Goal: Complete application form

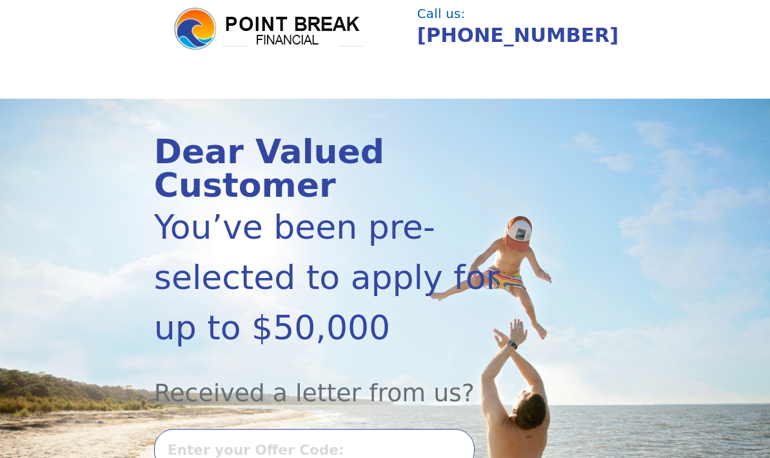
click at [377, 429] on input "text" at bounding box center [314, 450] width 321 height 42
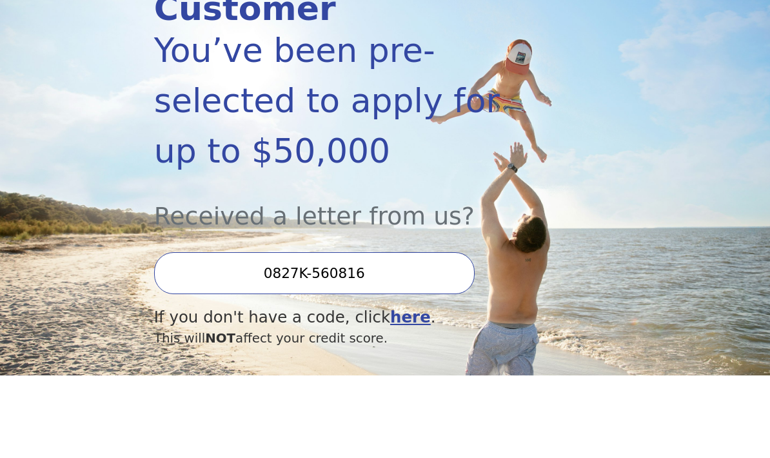
scroll to position [147, 0]
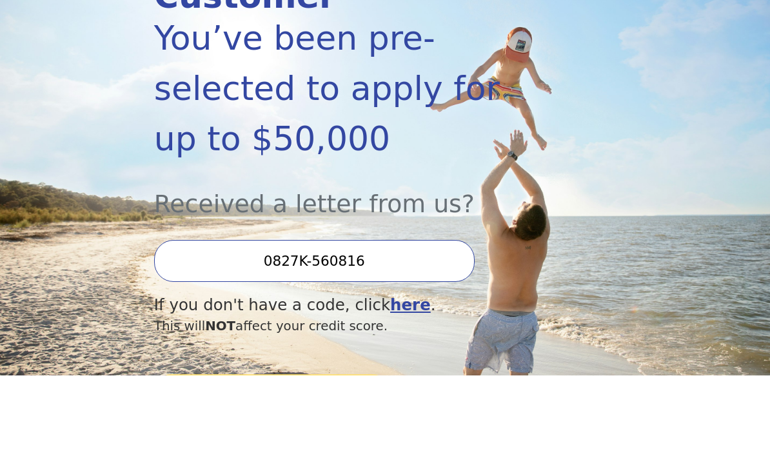
type input "0827K-560816"
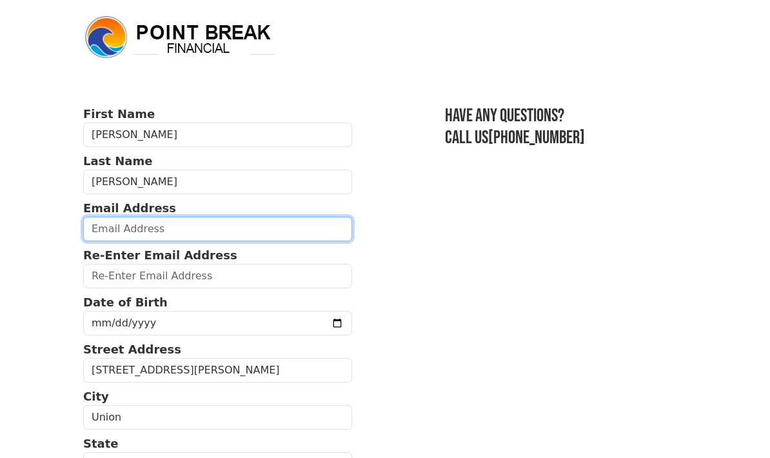
click at [285, 237] on input "email" at bounding box center [217, 229] width 269 height 25
type input "[EMAIL_ADDRESS][DOMAIN_NAME]"
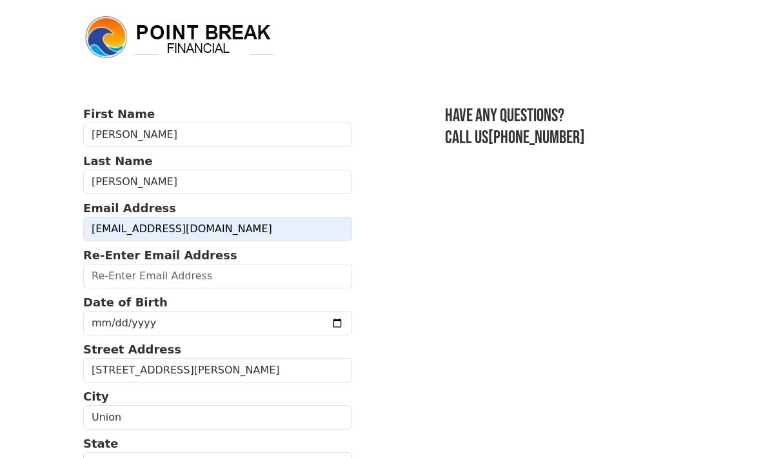
type input "[EMAIL_ADDRESS][DOMAIN_NAME]"
type input "2012322748"
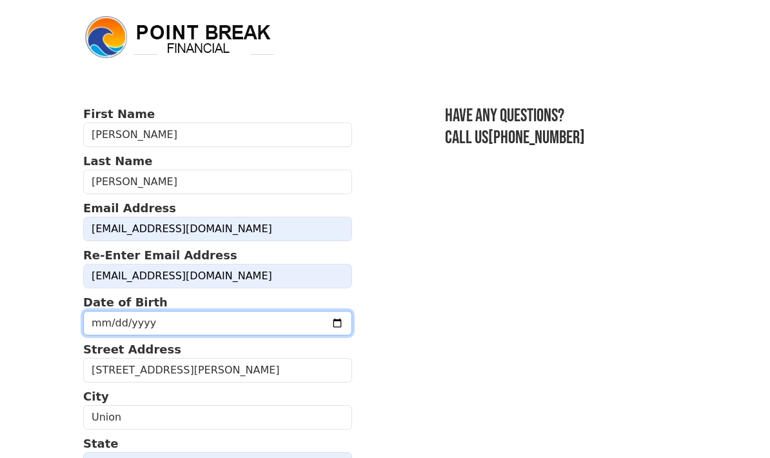
click at [274, 328] on input "date" at bounding box center [217, 323] width 269 height 25
type input "2025-08-10"
click at [262, 326] on input "2025-08-10" at bounding box center [217, 323] width 269 height 25
click at [263, 333] on input "date" at bounding box center [217, 323] width 269 height 25
click at [248, 321] on input "date" at bounding box center [217, 323] width 269 height 25
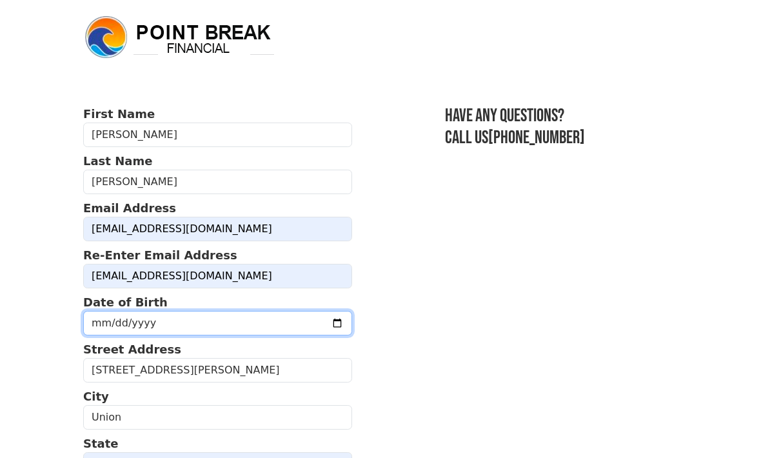
type input "1965-08-10"
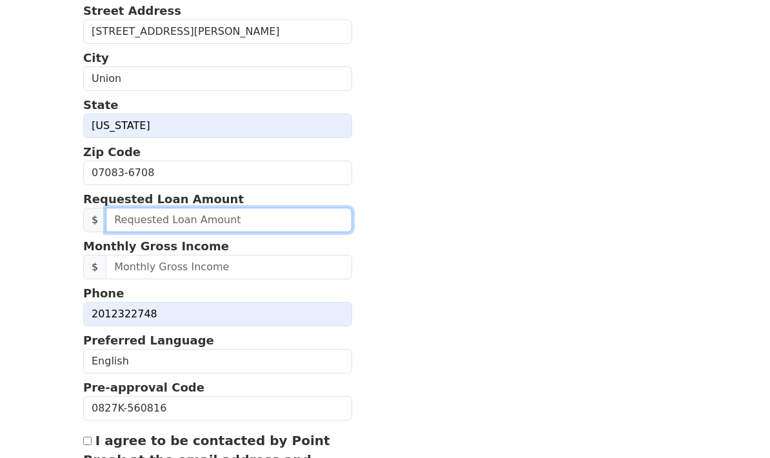
click at [271, 222] on input "text" at bounding box center [229, 220] width 246 height 25
type input "45,000.00"
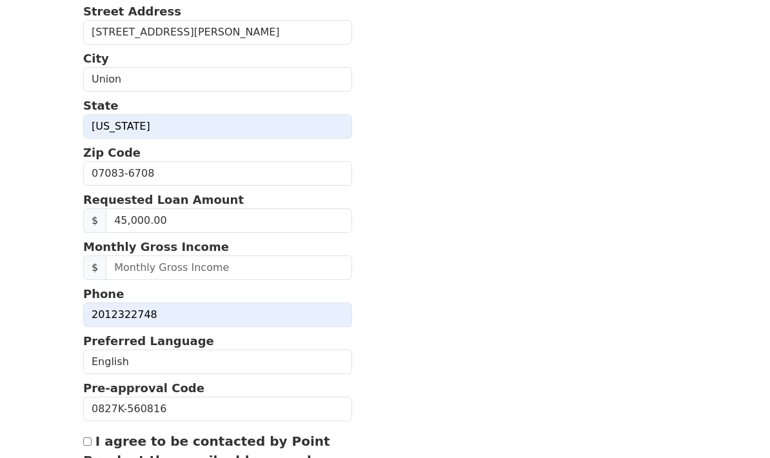
click at [290, 279] on input "text" at bounding box center [229, 268] width 246 height 25
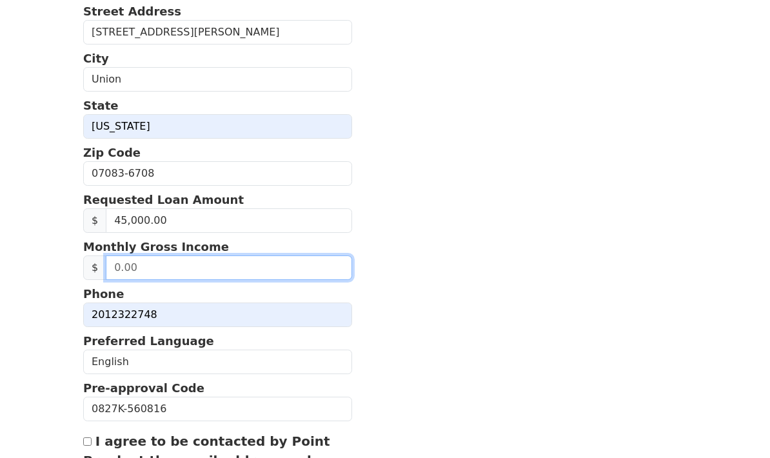
type input "4.00"
type input "6,599.00"
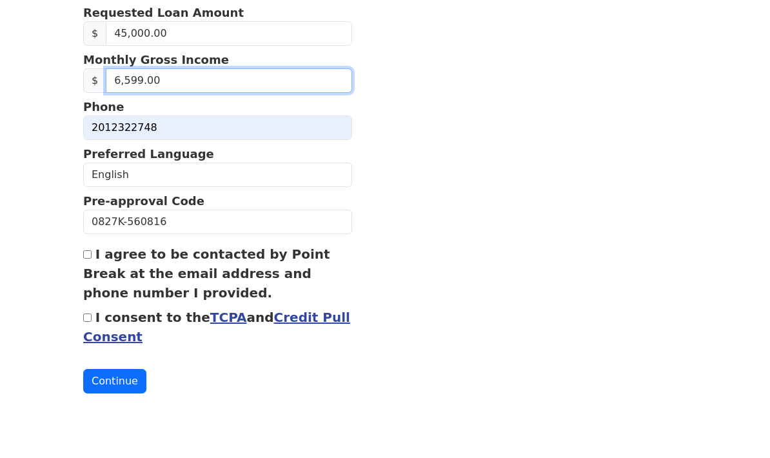
scroll to position [496, 0]
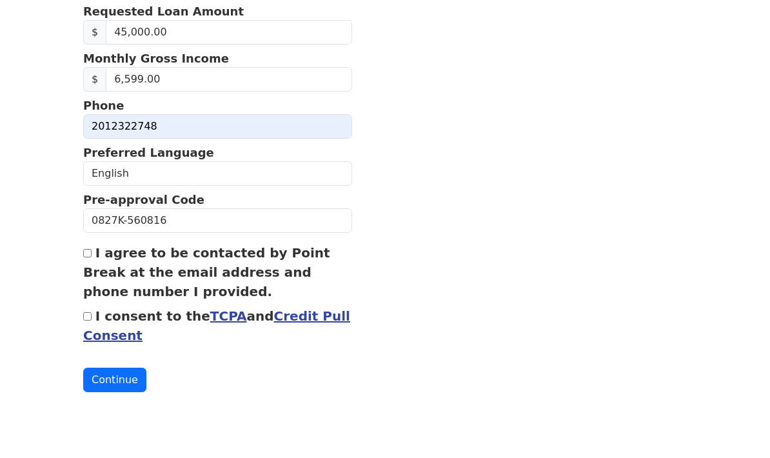
click at [85, 280] on input "I agree to be contacted by Point Break at the email address and phone number I …" at bounding box center [87, 284] width 8 height 8
checkbox input "true"
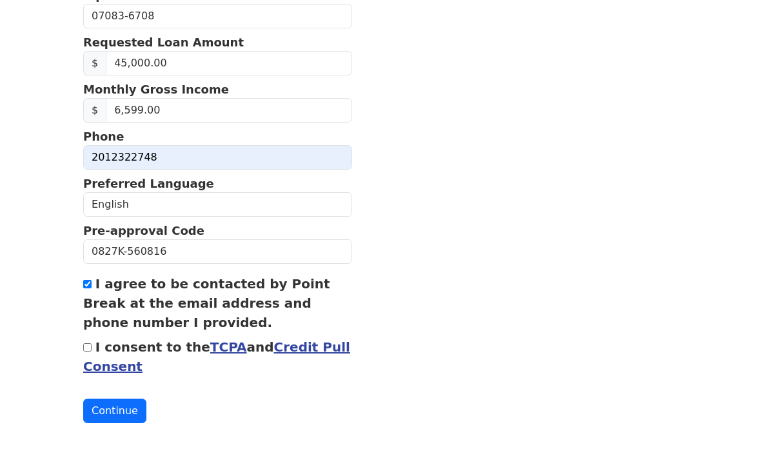
click at [92, 348] on input "I consent to the TCPA and Credit Pull Consent" at bounding box center [87, 347] width 8 height 8
checkbox input "true"
click at [134, 408] on button "Continue" at bounding box center [114, 411] width 63 height 25
